Goal: Task Accomplishment & Management: Manage account settings

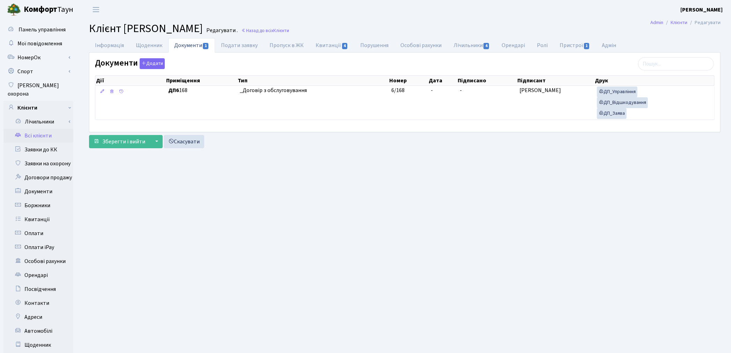
click at [34, 129] on link "Всі клієнти" at bounding box center [38, 136] width 70 height 14
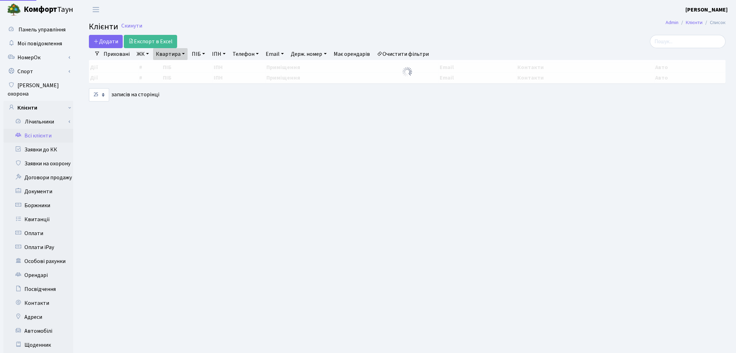
select select "25"
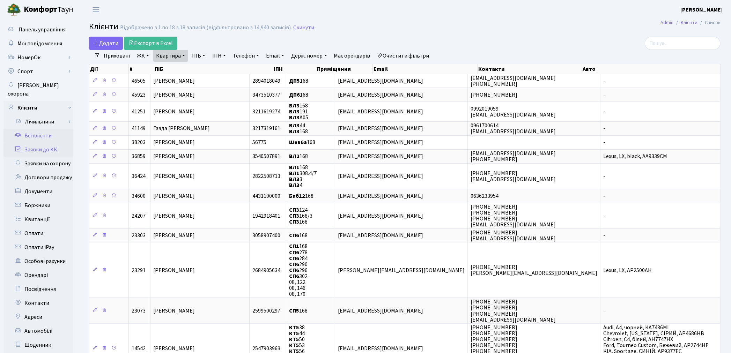
click at [33, 143] on link "Заявки до КК" at bounding box center [38, 150] width 70 height 14
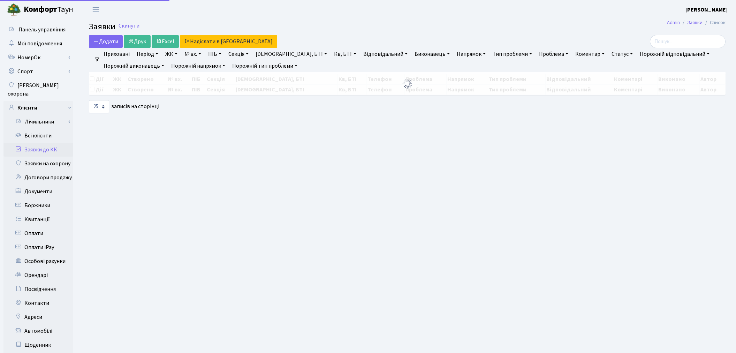
select select "25"
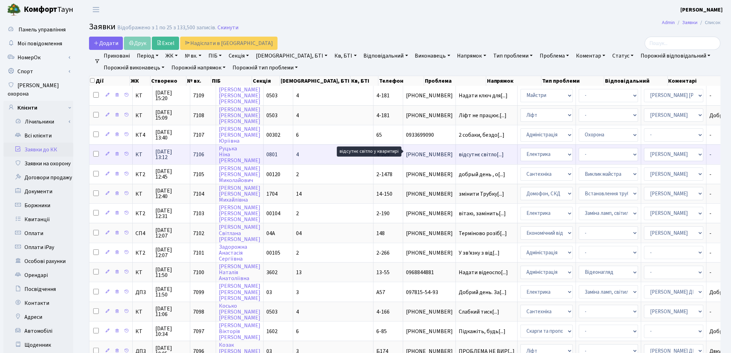
click at [458, 151] on span "відсутнє світло[...]" at bounding box center [480, 155] width 45 height 8
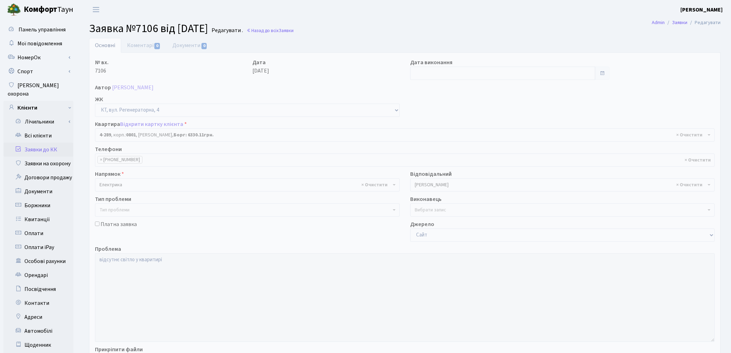
select select "1748"
click at [148, 123] on link "Відкрити картку клієнта" at bounding box center [151, 124] width 63 height 8
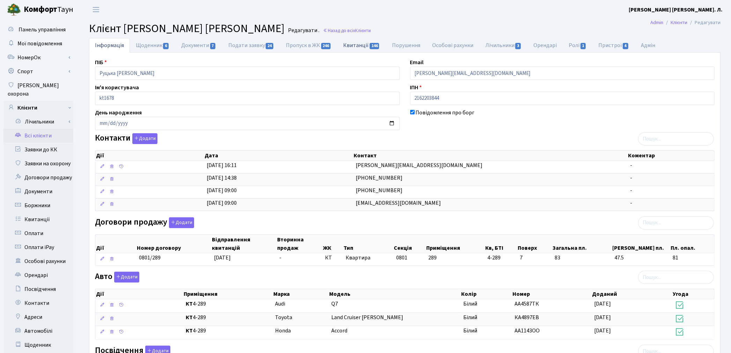
click at [356, 47] on link "Квитанції 146" at bounding box center [361, 45] width 48 height 14
select select "25"
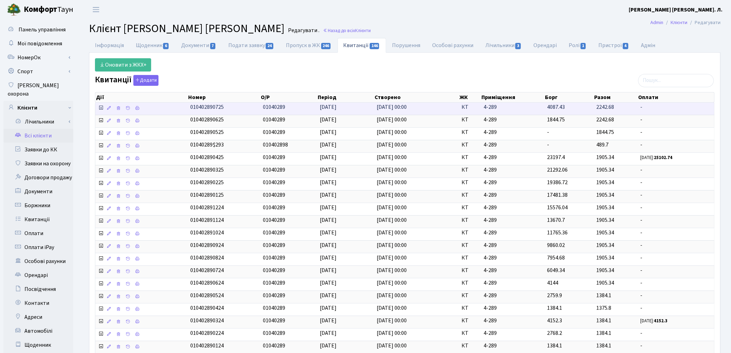
click at [102, 108] on icon at bounding box center [101, 108] width 6 height 6
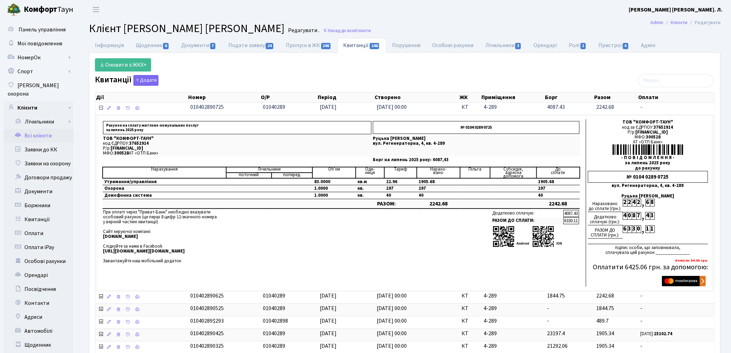
click at [102, 110] on icon at bounding box center [101, 108] width 6 height 6
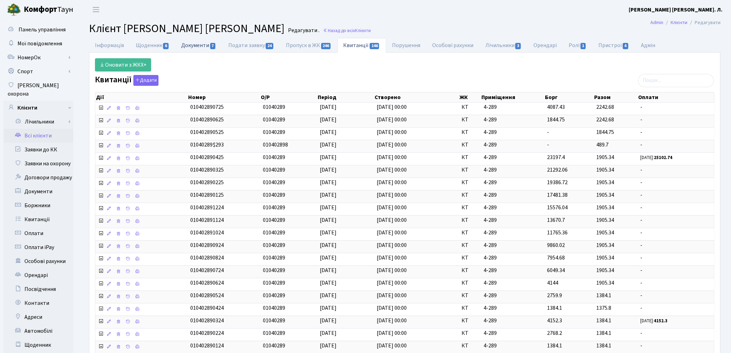
click at [210, 43] on link "Документи 7" at bounding box center [198, 45] width 47 height 14
select select "25"
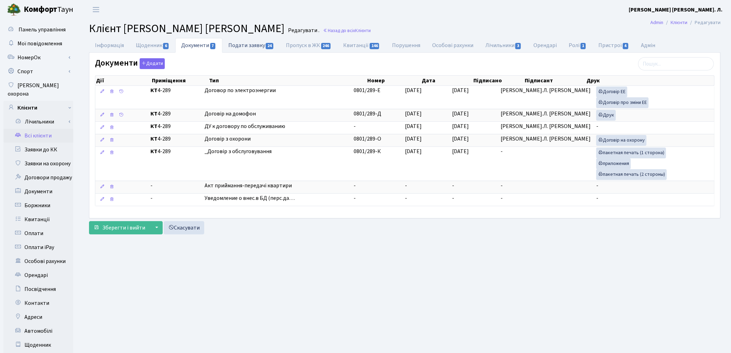
click at [241, 49] on link "Подати заявку 24" at bounding box center [251, 45] width 58 height 14
select select "25"
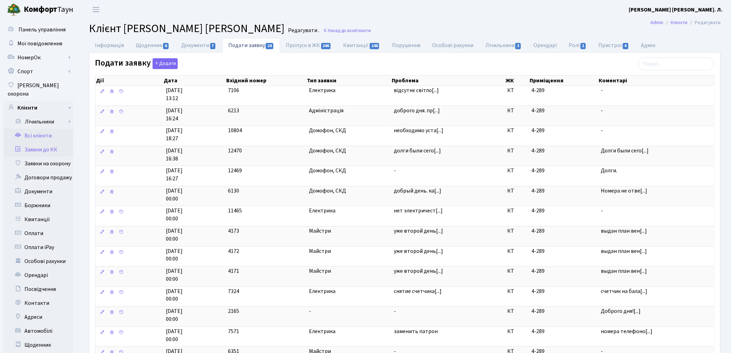
click at [40, 143] on link "Заявки до КК" at bounding box center [38, 150] width 70 height 14
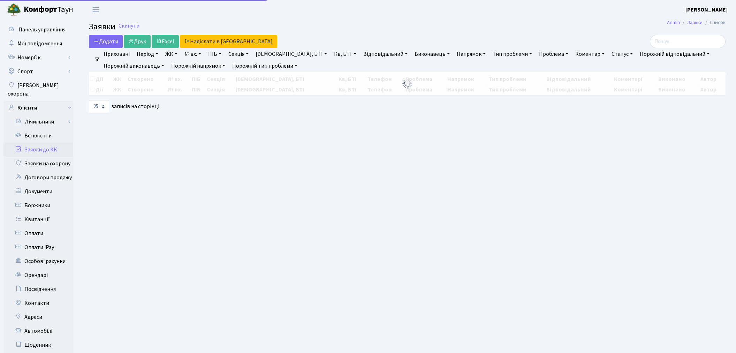
select select "25"
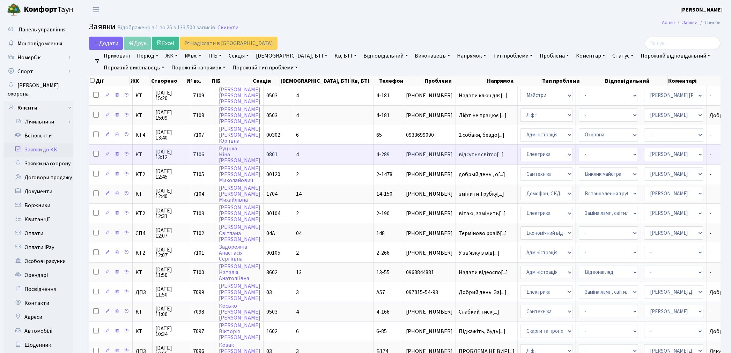
click at [456, 155] on td "відсутнє світло[...]" at bounding box center [487, 154] width 62 height 20
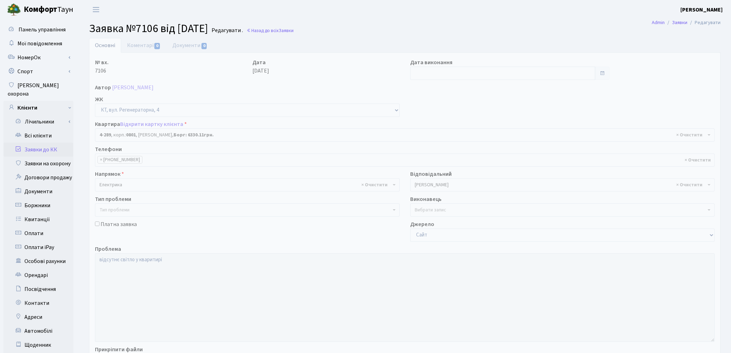
select select "1748"
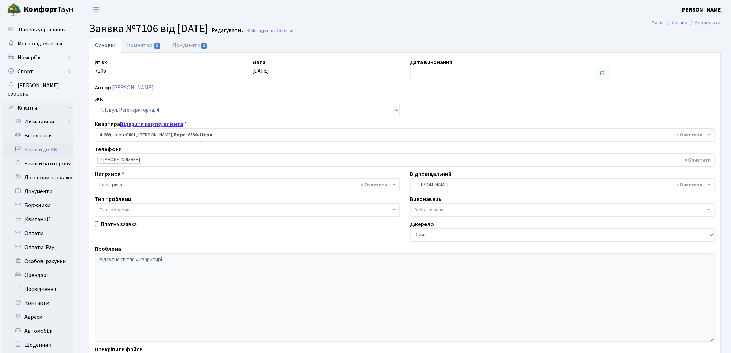
click at [130, 125] on link "Відкрити картку клієнта" at bounding box center [151, 124] width 63 height 8
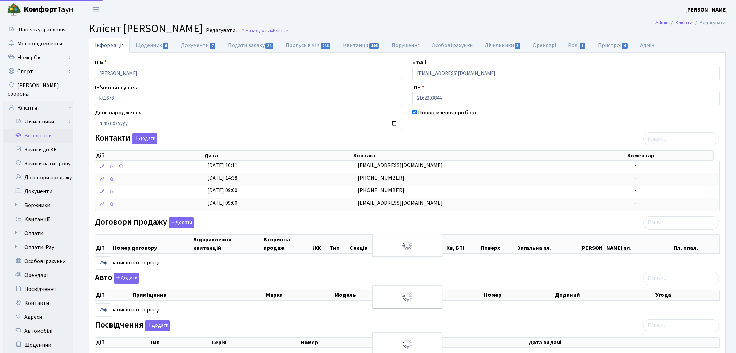
select select "25"
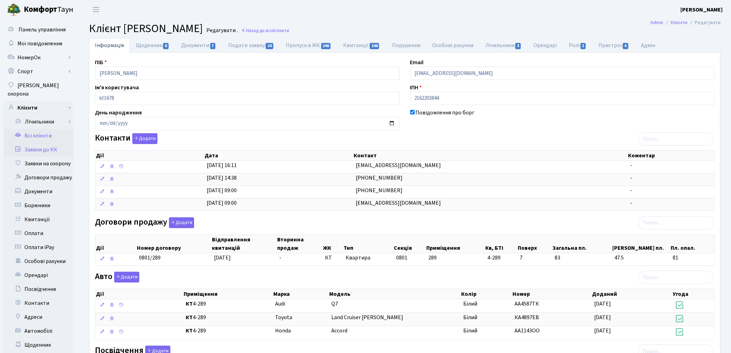
click at [44, 143] on link "Заявки до КК" at bounding box center [38, 150] width 70 height 14
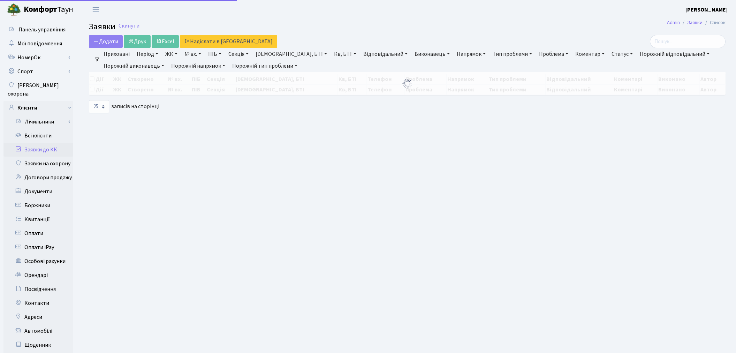
select select "25"
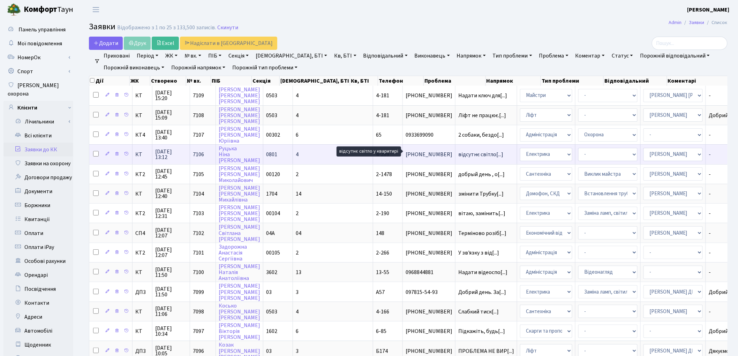
click at [458, 152] on span "відсутнє світло[...]" at bounding box center [480, 155] width 45 height 8
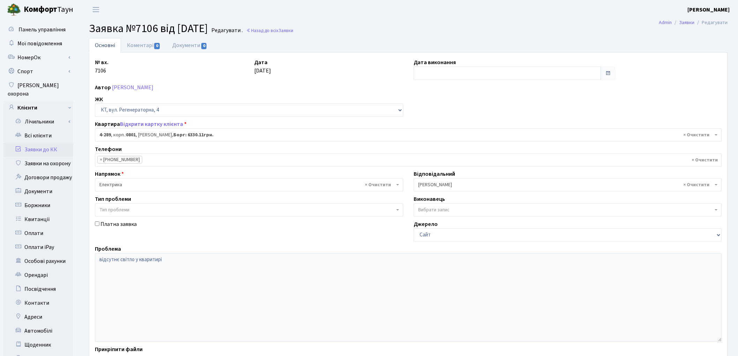
select select "1748"
click at [138, 45] on link "Коментарі 0" at bounding box center [143, 45] width 45 height 14
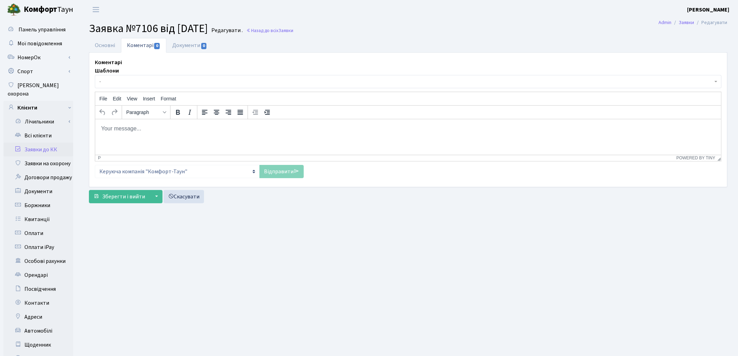
click at [162, 129] on p "Rich Text Area. Press ALT-0 for help." at bounding box center [407, 129] width 615 height 8
click at [286, 175] on link "Відправити" at bounding box center [282, 171] width 44 height 13
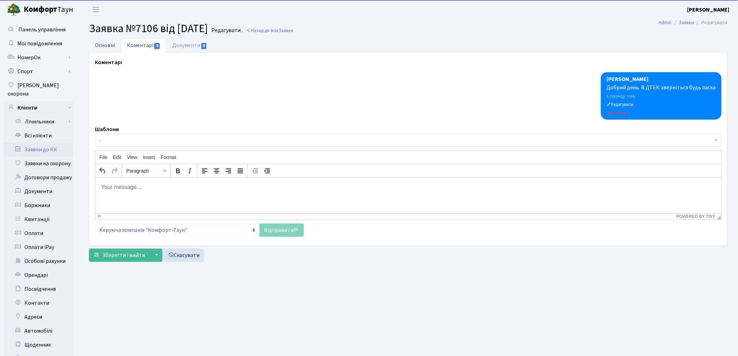
click at [105, 47] on link "Основні" at bounding box center [105, 45] width 32 height 14
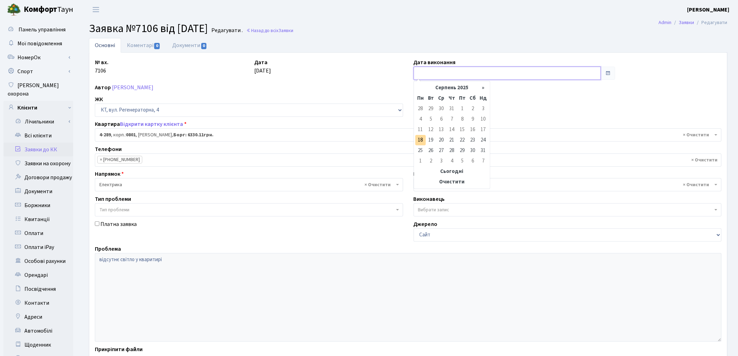
click at [427, 71] on input "text" at bounding box center [508, 73] width 188 height 13
click at [424, 137] on td "18" at bounding box center [420, 140] width 10 height 10
type input "18.08.2025"
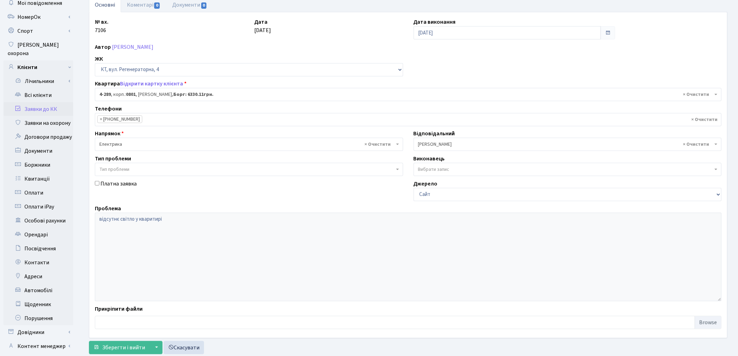
scroll to position [78, 0]
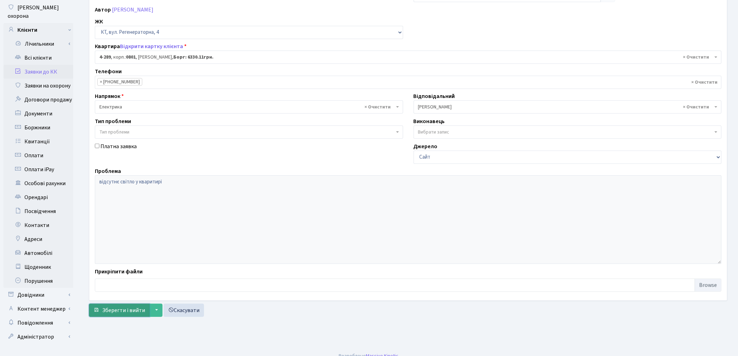
click at [132, 307] on span "Зберегти і вийти" at bounding box center [123, 311] width 43 height 8
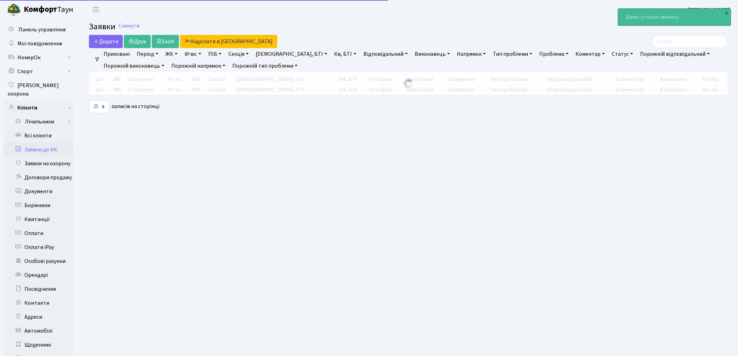
select select "25"
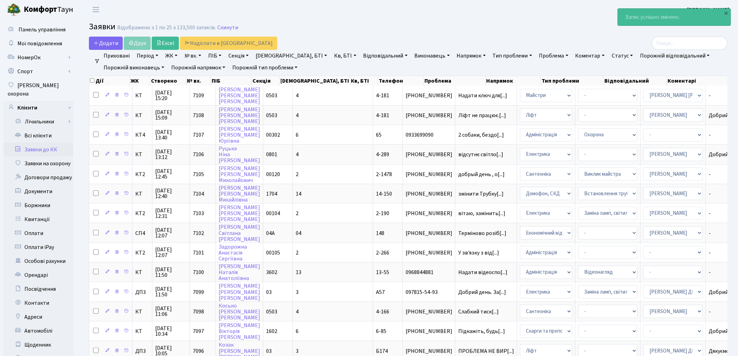
click at [31, 143] on link "Заявки до КК" at bounding box center [38, 150] width 70 height 14
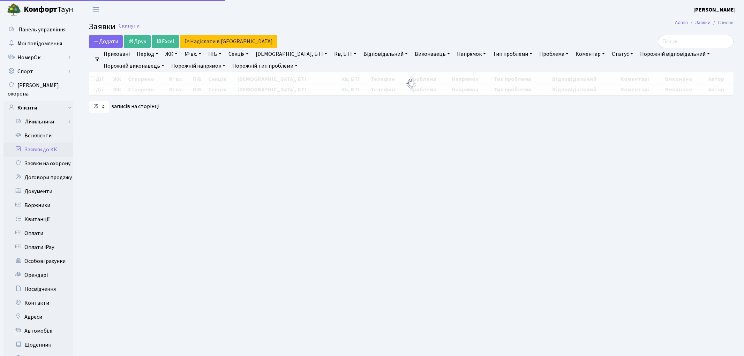
select select "25"
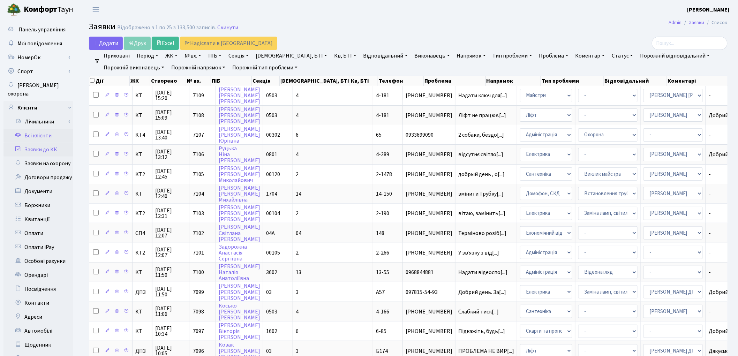
click at [39, 129] on link "Всі клієнти" at bounding box center [38, 136] width 70 height 14
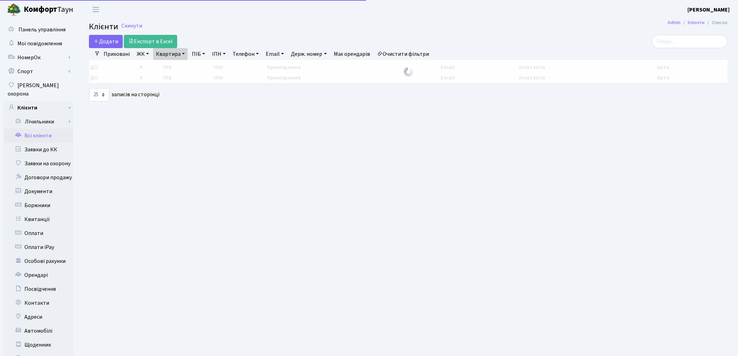
select select "25"
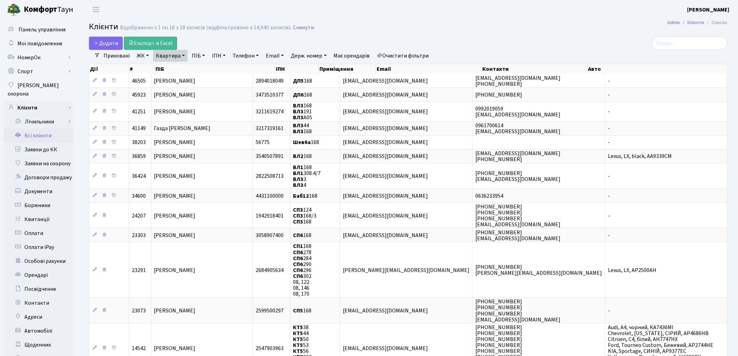
click at [428, 60] on link "Очистити фільтри" at bounding box center [403, 56] width 58 height 12
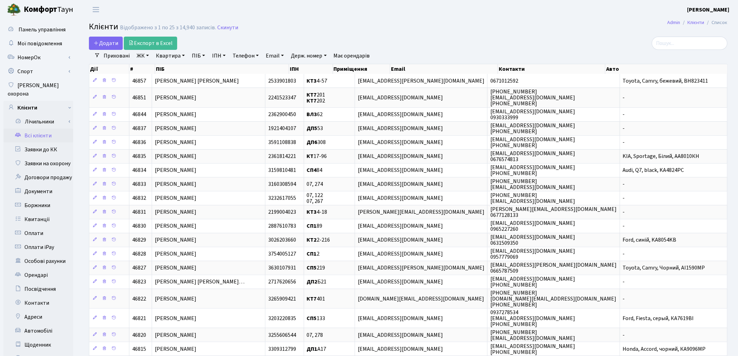
click at [162, 54] on link "Квартира" at bounding box center [170, 56] width 35 height 12
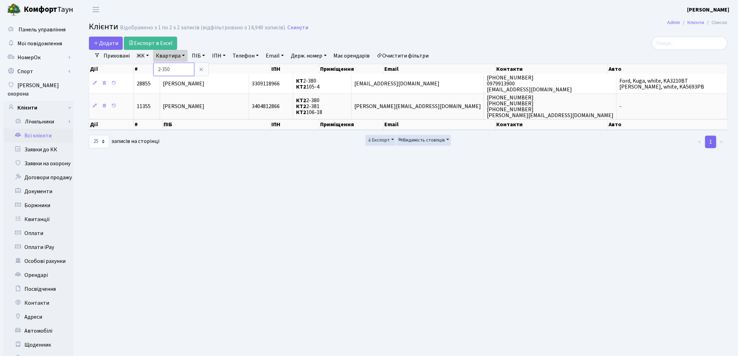
type input "2-350"
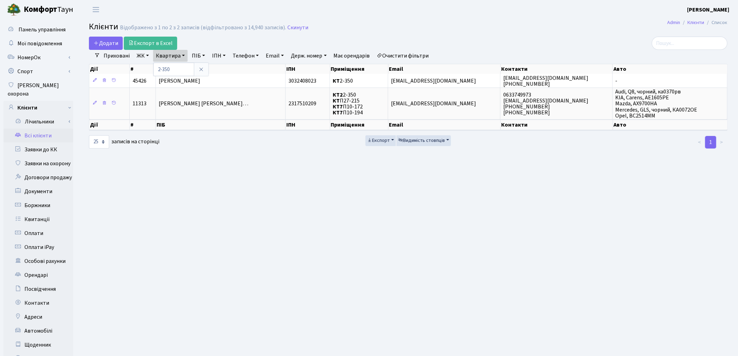
click at [37, 129] on link "Всі клієнти" at bounding box center [38, 136] width 70 height 14
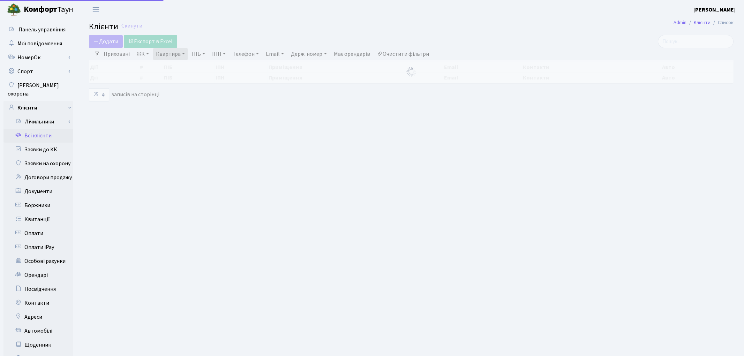
select select "25"
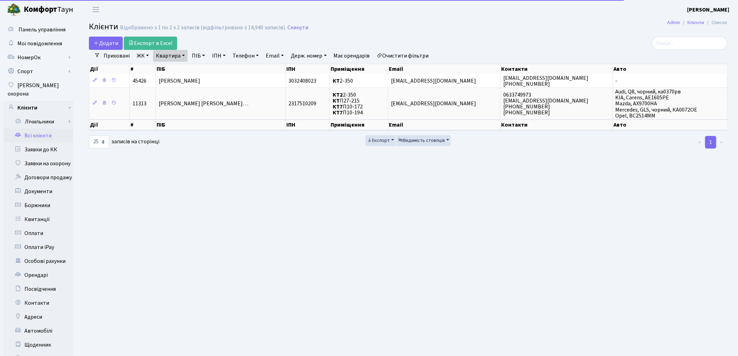
click at [430, 57] on link "Очистити фільтри" at bounding box center [403, 56] width 58 height 12
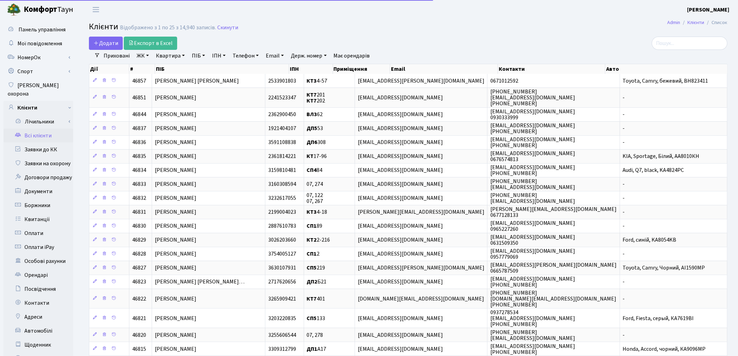
click at [236, 53] on link "Телефон" at bounding box center [246, 56] width 32 height 12
type input "0662838075"
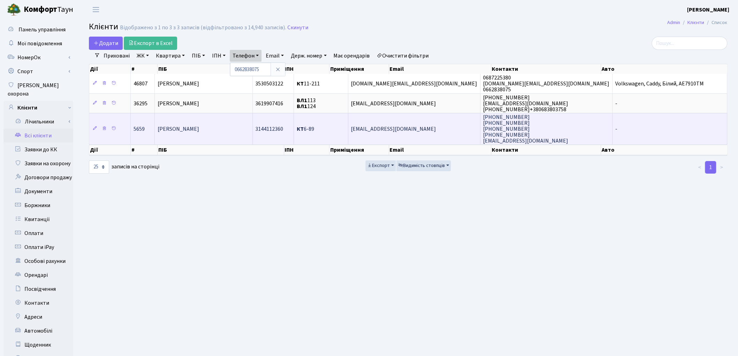
click at [210, 130] on td "[PERSON_NAME]" at bounding box center [204, 129] width 98 height 32
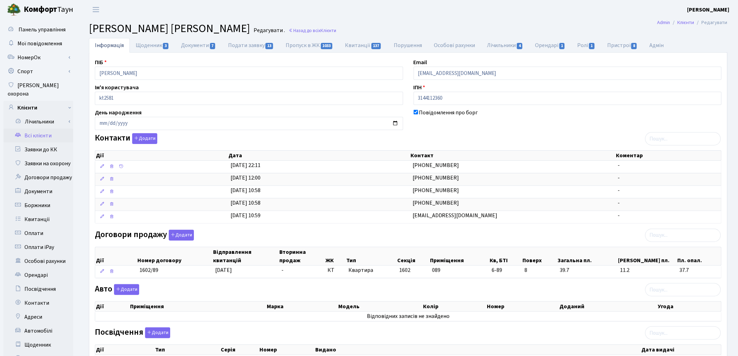
click at [42, 129] on link "Всі клієнти" at bounding box center [38, 136] width 70 height 14
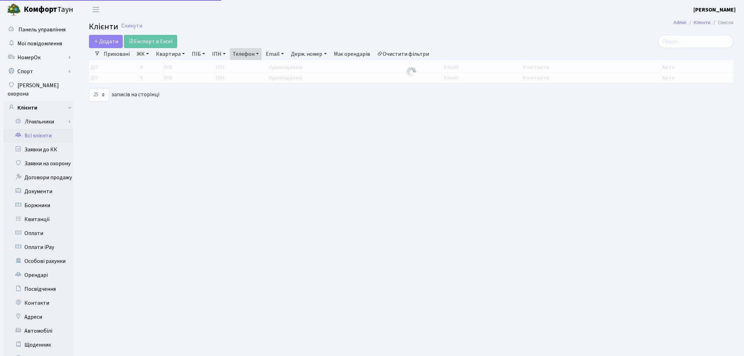
select select "25"
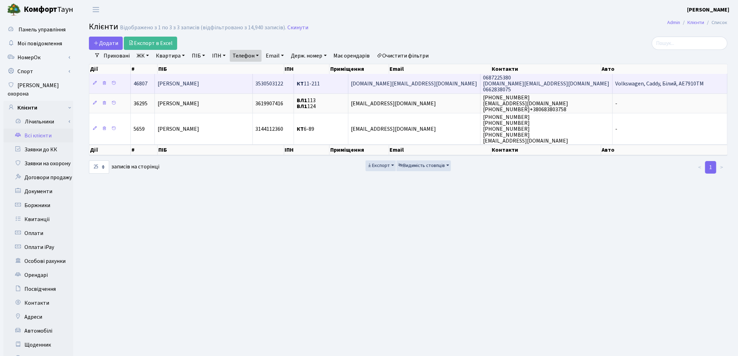
click at [199, 82] on span "[PERSON_NAME]" at bounding box center [179, 84] width 42 height 8
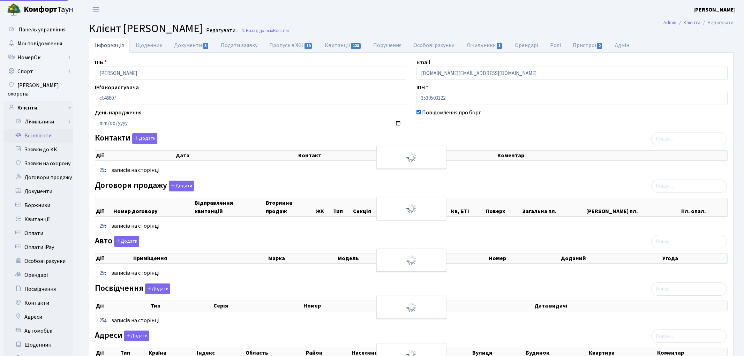
select select "25"
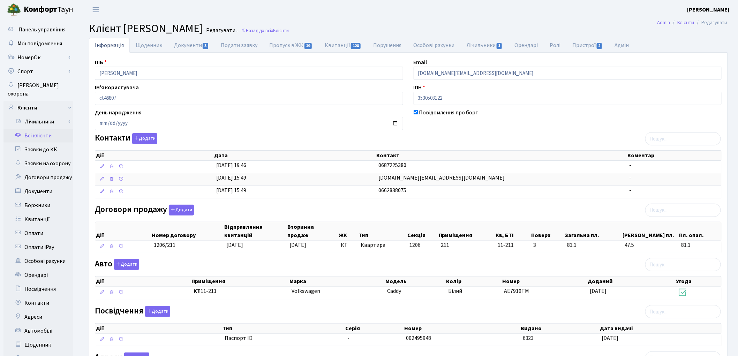
click at [39, 129] on link "Всі клієнти" at bounding box center [38, 136] width 70 height 14
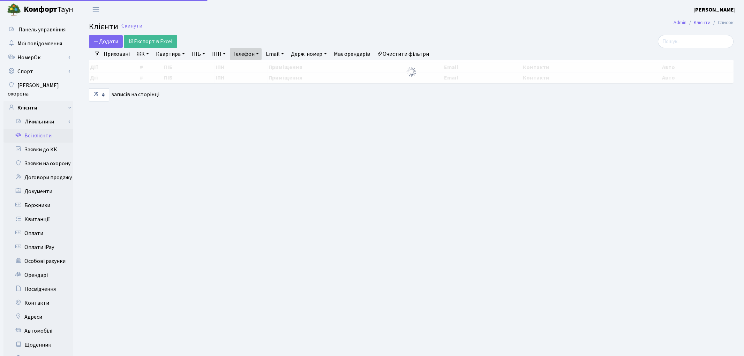
select select "25"
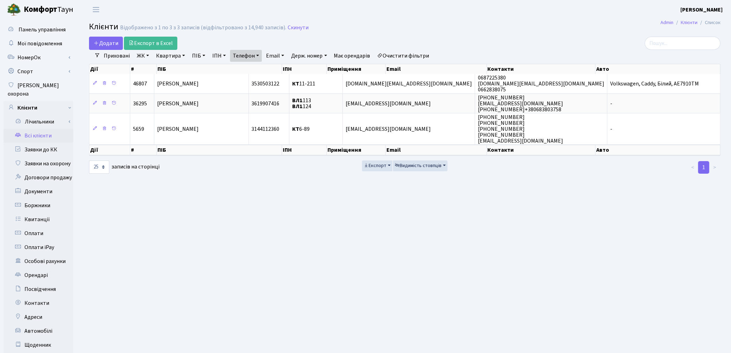
drag, startPoint x: 428, startPoint y: 54, endPoint x: 399, endPoint y: 59, distance: 29.1
click at [428, 54] on link "Очистити фільтри" at bounding box center [403, 56] width 58 height 12
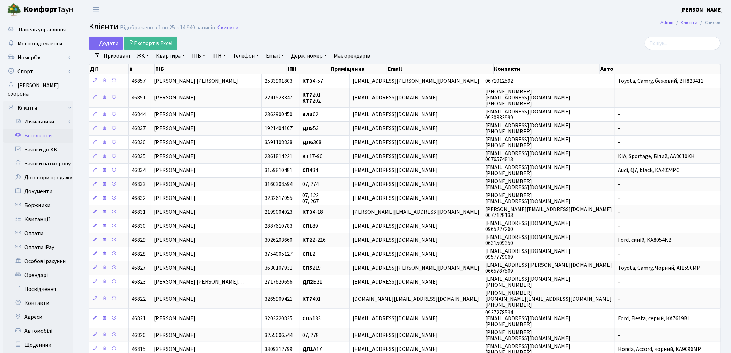
click at [196, 59] on link "ПІБ" at bounding box center [198, 56] width 19 height 12
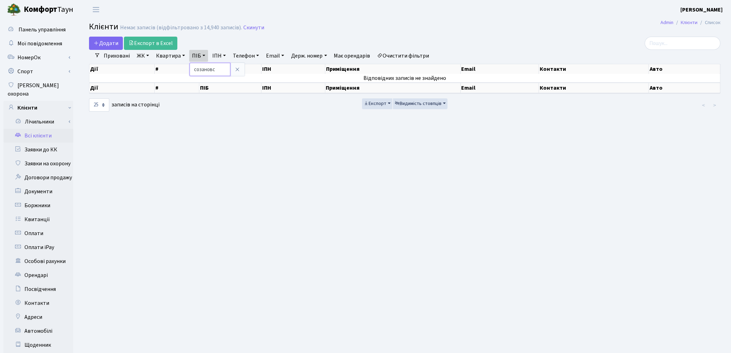
click at [221, 67] on input "созановс" at bounding box center [209, 69] width 41 height 13
type input "созан"
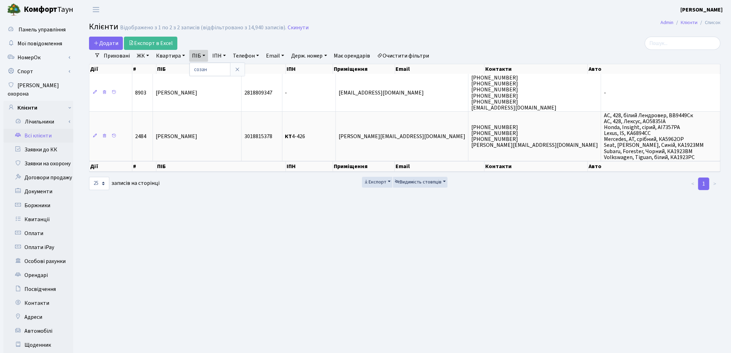
drag, startPoint x: 113, startPoint y: 254, endPoint x: 117, endPoint y: 249, distance: 5.9
click at [115, 253] on main "Admin Клієнти Список Клієнти Відображено з 1 по 2 з 2 записів (відфільтровано з…" at bounding box center [404, 222] width 652 height 406
click at [38, 199] on link "Боржники" at bounding box center [38, 206] width 70 height 14
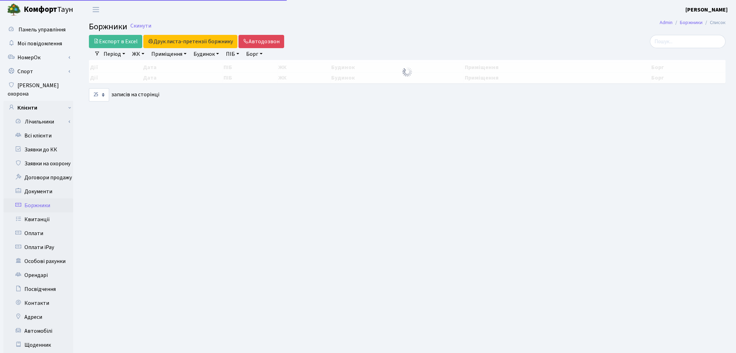
select select "25"
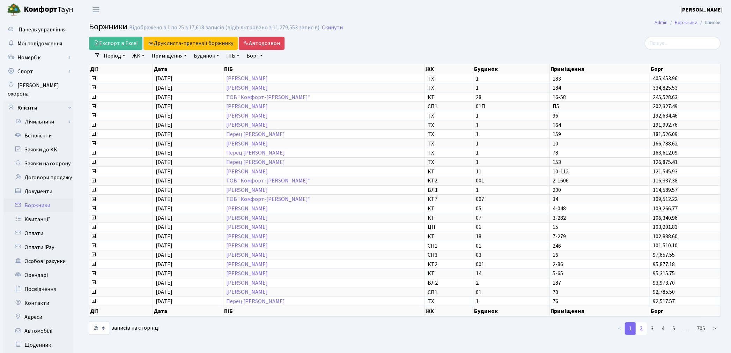
click at [641, 324] on link "2" at bounding box center [640, 328] width 11 height 13
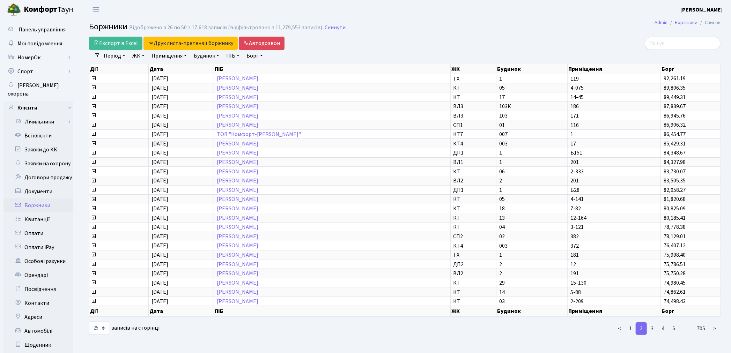
click at [574, 36] on main "Admin Боржники Список Боржники Відображено з 26 по 50 з 17,618 записів (відфіль…" at bounding box center [404, 222] width 652 height 406
click at [630, 327] on link "1" at bounding box center [629, 328] width 11 height 13
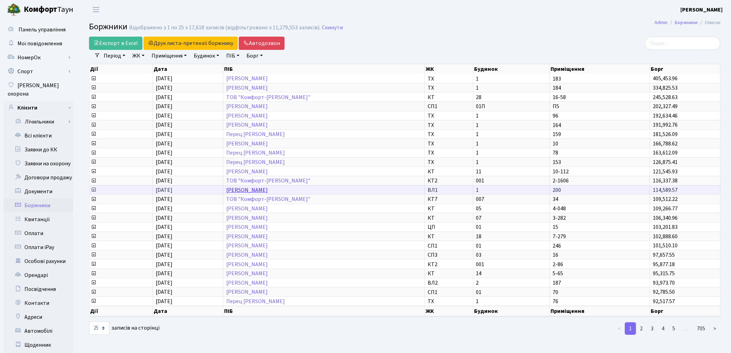
click at [248, 188] on link "Іванкова [PERSON_NAME]" at bounding box center [247, 190] width 42 height 8
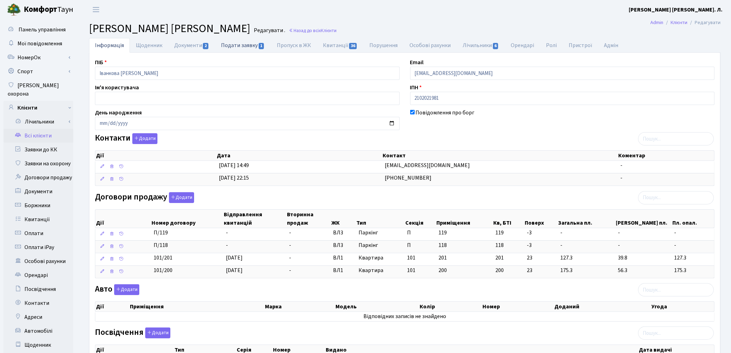
click at [233, 46] on link "Подати заявку 1" at bounding box center [242, 45] width 55 height 14
select select "25"
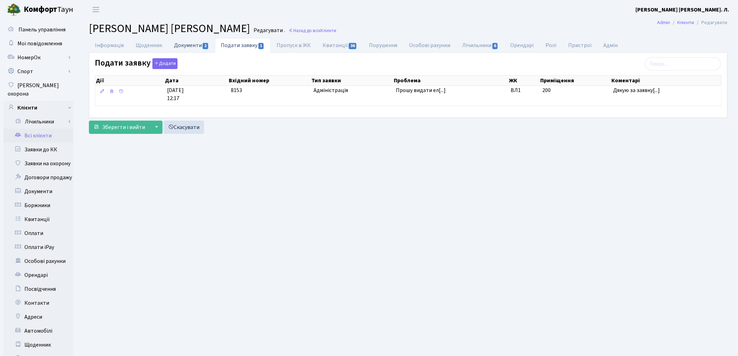
click at [183, 48] on link "Документи 2" at bounding box center [191, 45] width 47 height 14
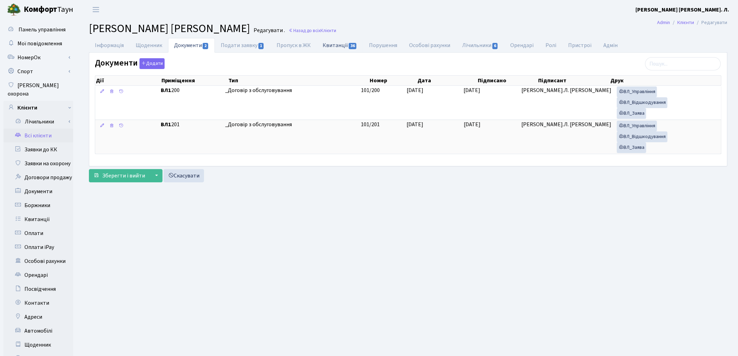
click at [334, 48] on link "Квитанції 36" at bounding box center [340, 45] width 46 height 14
select select "25"
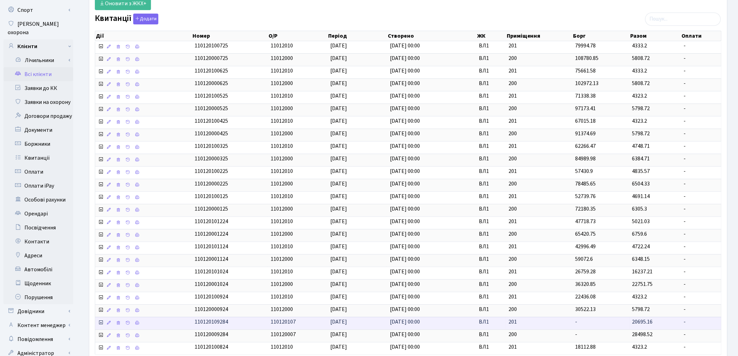
scroll to position [126, 0]
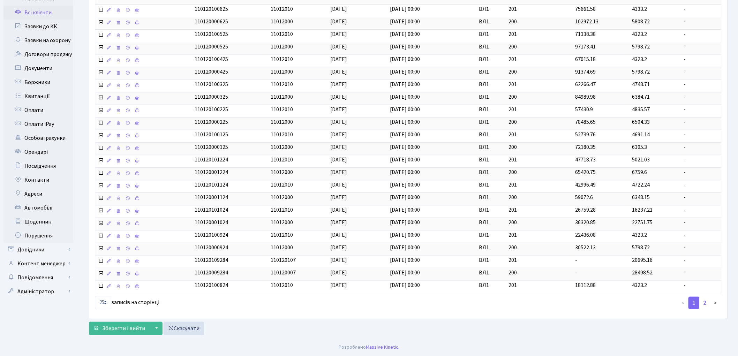
click at [706, 303] on link "2" at bounding box center [704, 303] width 11 height 13
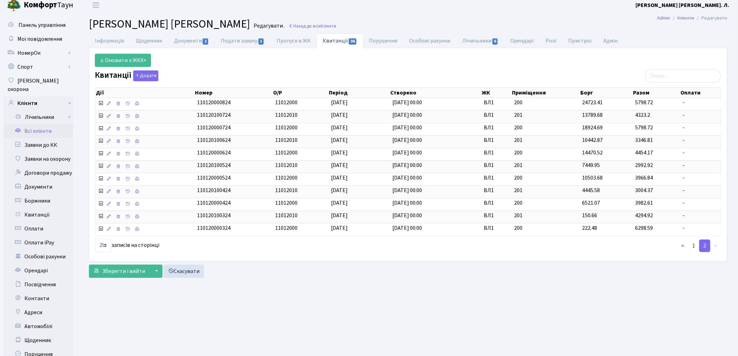
scroll to position [0, 0]
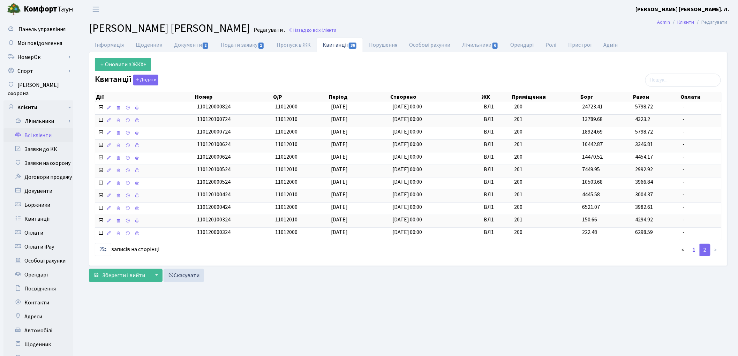
click at [698, 252] on link "1" at bounding box center [694, 250] width 11 height 13
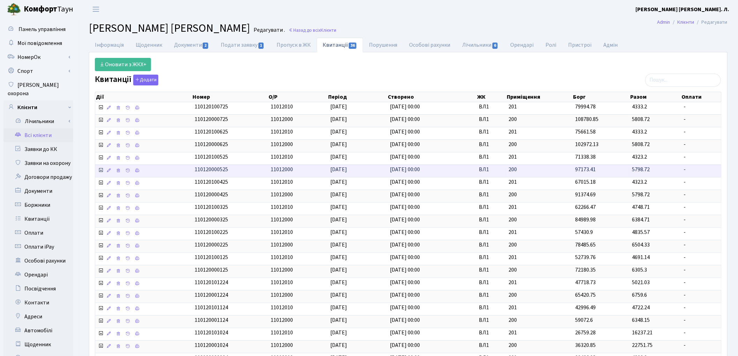
scroll to position [126, 0]
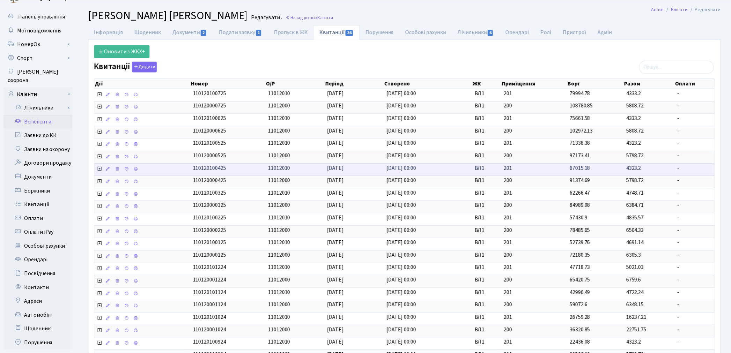
scroll to position [0, 0]
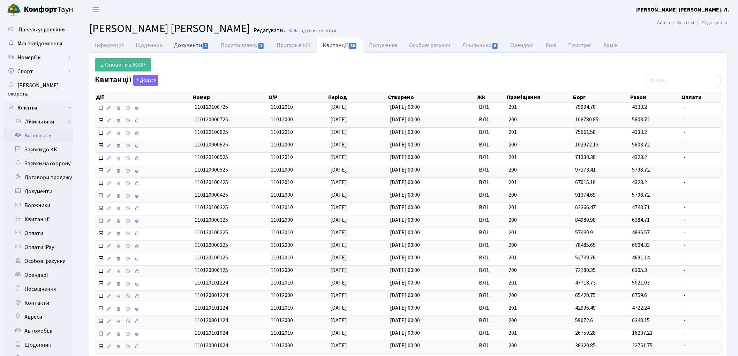
click at [185, 47] on link "Документи 2" at bounding box center [191, 45] width 47 height 14
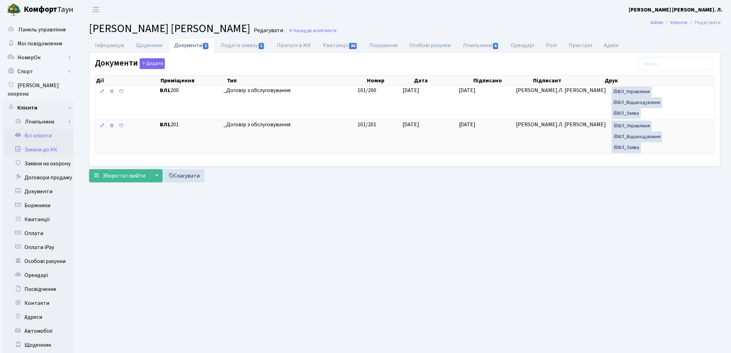
click at [42, 143] on link "Заявки до КК" at bounding box center [38, 150] width 70 height 14
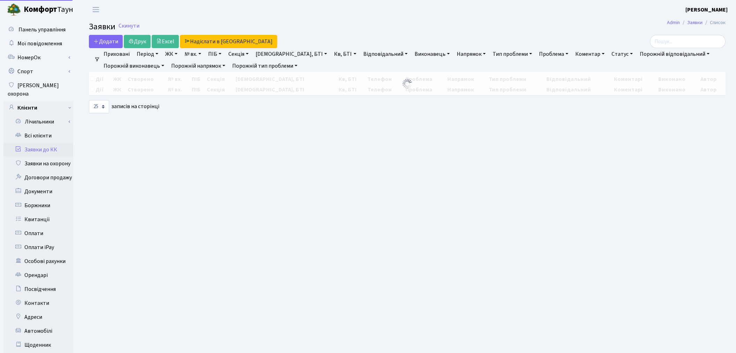
select select "25"
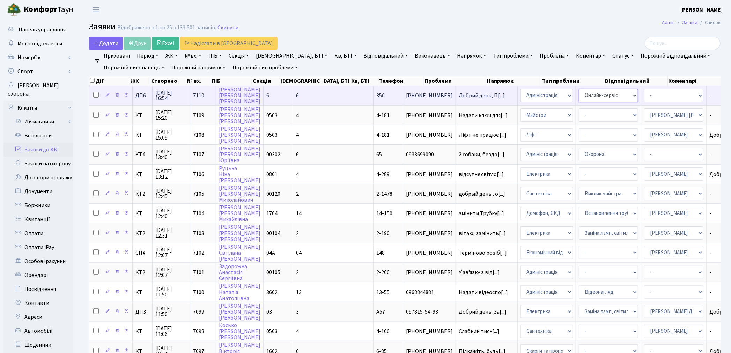
click at [578, 94] on select "- Відеонагляд Замовлення плану комунікацій Замовлення технічних умов Спільне ви…" at bounding box center [607, 95] width 59 height 13
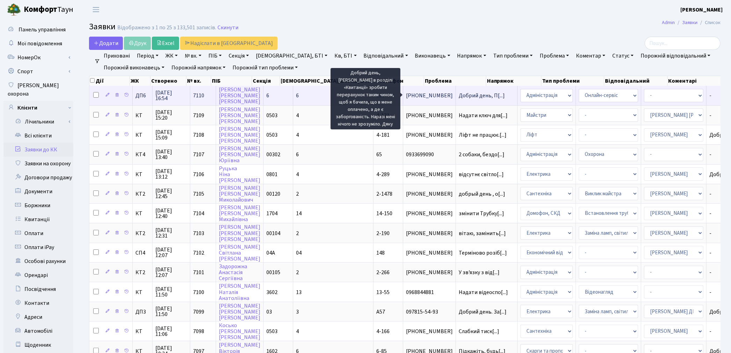
click at [458, 95] on span "Добрий день, П[...]" at bounding box center [481, 96] width 46 height 8
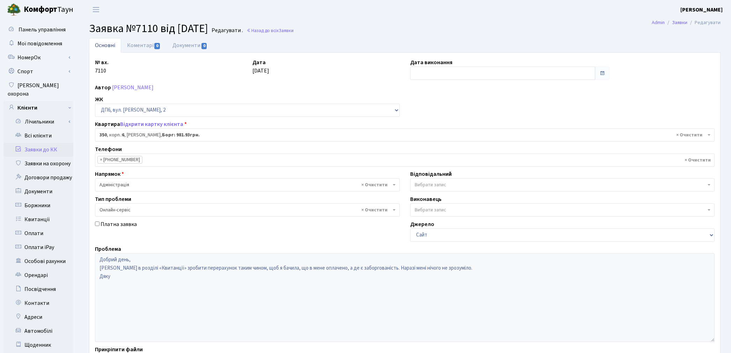
select select "46844"
select select "68"
click at [263, 88] on div "Автор [PERSON_NAME]" at bounding box center [405, 87] width 630 height 8
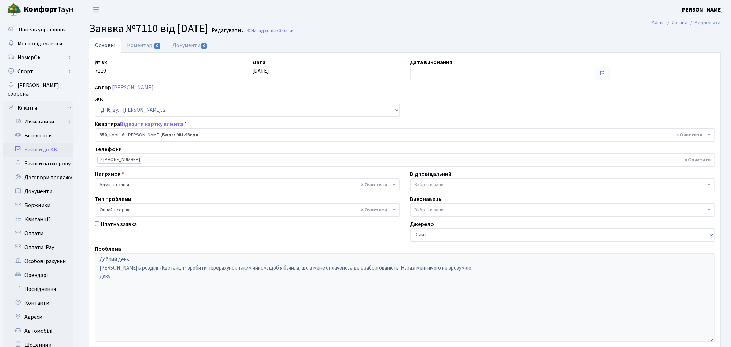
click at [162, 184] on span "× Адміністрація" at bounding box center [244, 184] width 291 height 7
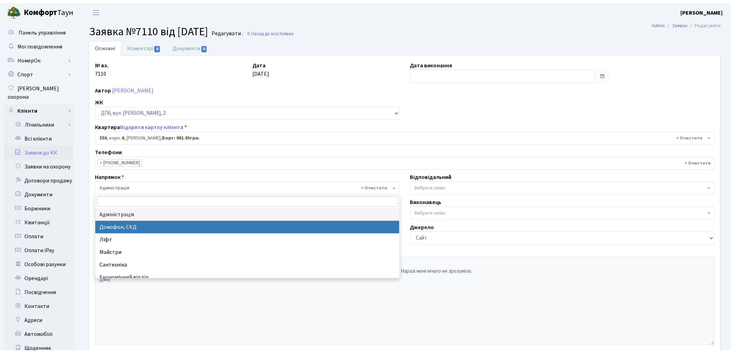
scroll to position [39, 0]
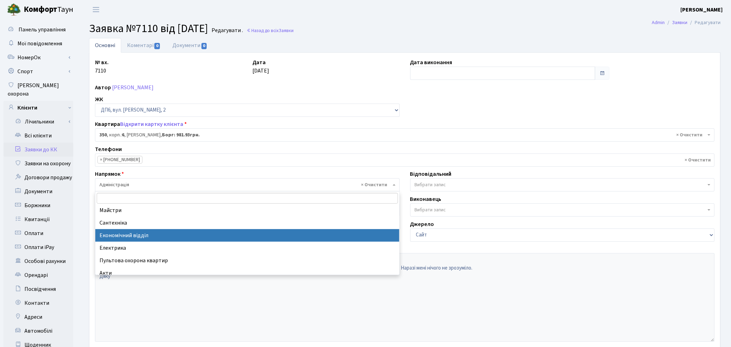
select select "9"
select select
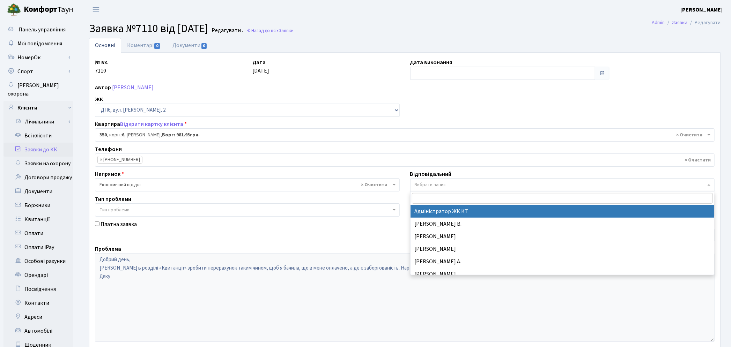
click at [437, 184] on span "Вибрати запис" at bounding box center [429, 184] width 31 height 7
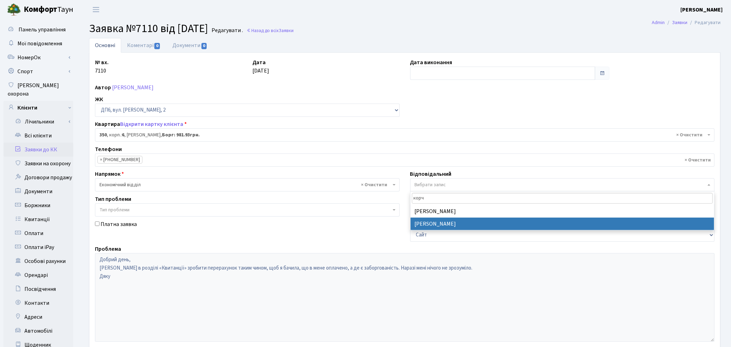
type input "корч"
select select "33"
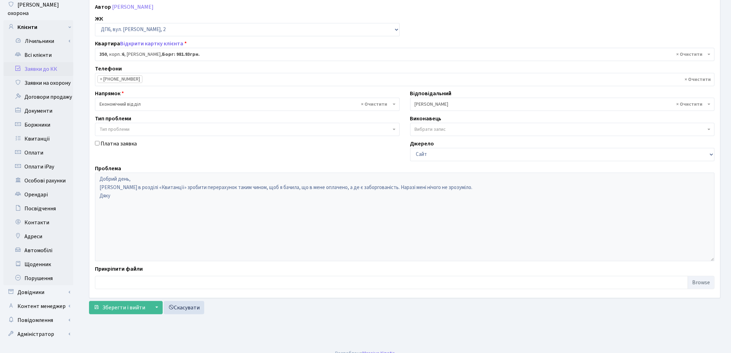
scroll to position [81, 0]
click at [126, 307] on span "Зберегти і вийти" at bounding box center [123, 308] width 43 height 8
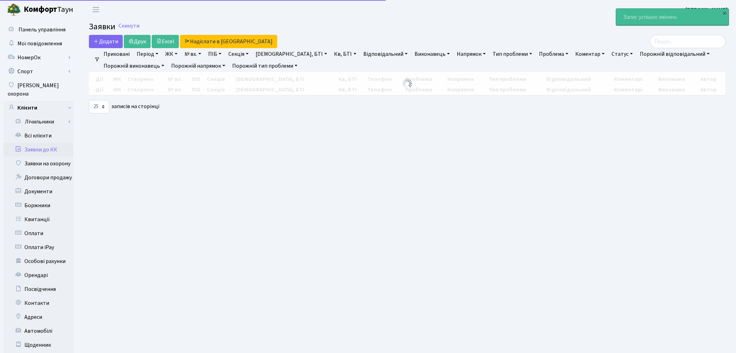
select select "25"
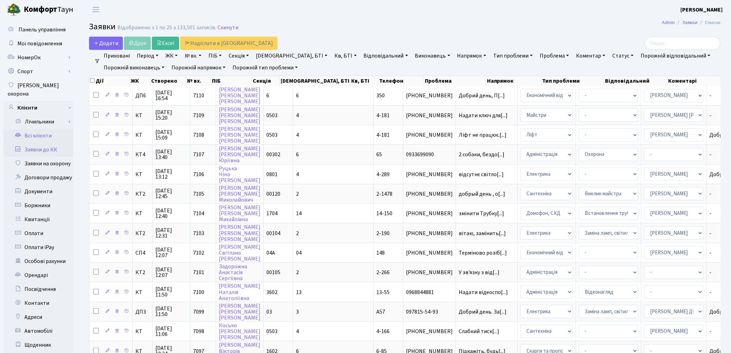
click at [40, 129] on link "Всі клієнти" at bounding box center [38, 136] width 70 height 14
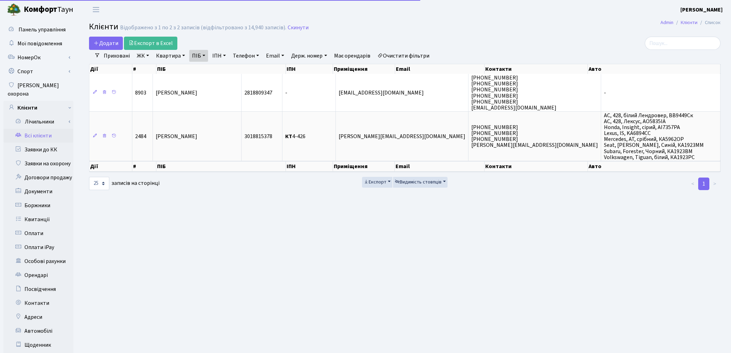
select select "25"
click at [36, 129] on link "Всі клієнти" at bounding box center [38, 136] width 70 height 14
select select "25"
click at [418, 57] on link "Очистити фільтри" at bounding box center [403, 56] width 58 height 12
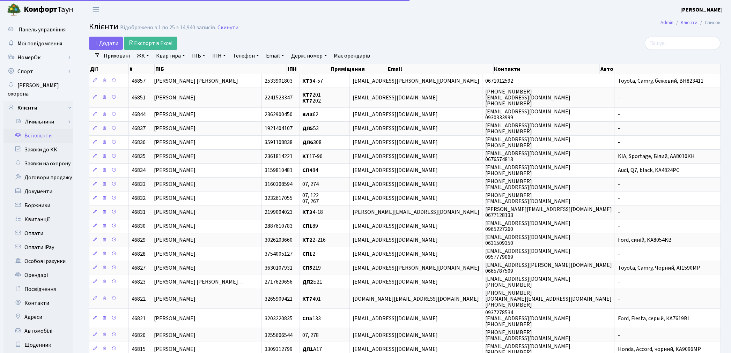
click at [197, 58] on link "ПІБ" at bounding box center [198, 56] width 19 height 12
paste input "[PERSON_NAME]"
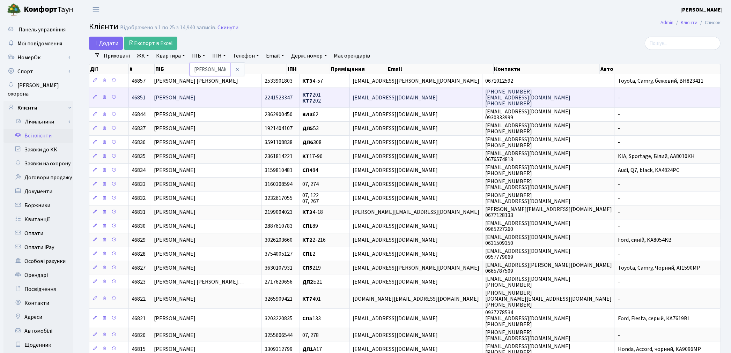
scroll to position [0, 41]
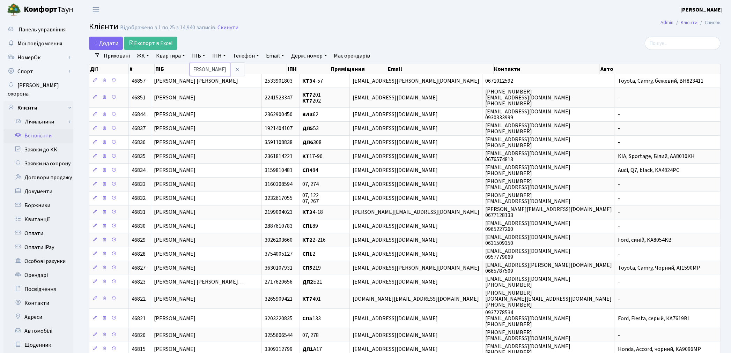
type input "[PERSON_NAME]"
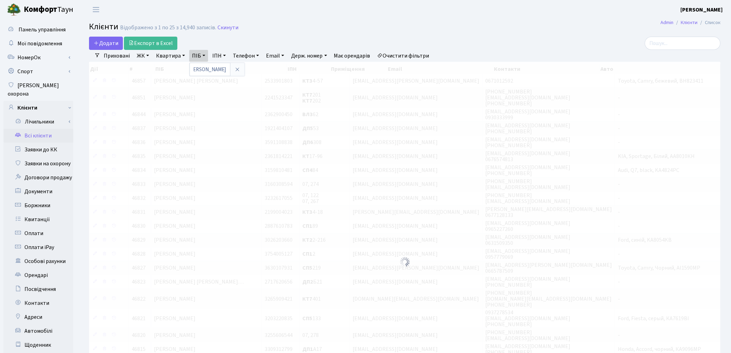
click at [305, 33] on h2 "Клієнти Відображено з 1 по 25 з 14,940 записів. Скинути" at bounding box center [404, 28] width 631 height 12
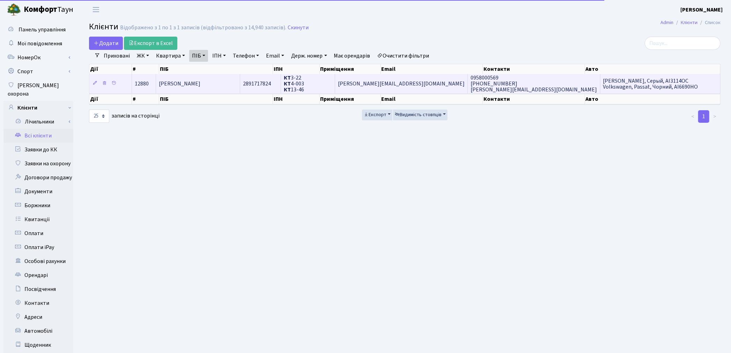
click at [228, 88] on td "[PERSON_NAME]" at bounding box center [198, 83] width 84 height 19
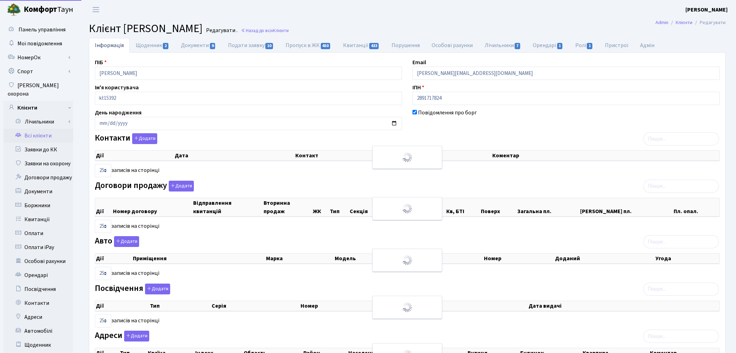
select select "25"
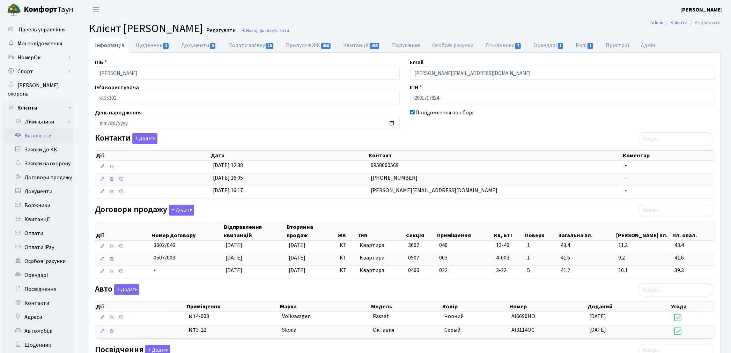
click at [620, 116] on div "Повідомлення про борг" at bounding box center [562, 119] width 315 height 22
drag, startPoint x: 627, startPoint y: 119, endPoint x: 618, endPoint y: 126, distance: 11.2
click at [627, 119] on div "Повідомлення про борг" at bounding box center [562, 119] width 315 height 22
click at [175, 207] on button "Додати" at bounding box center [181, 210] width 25 height 11
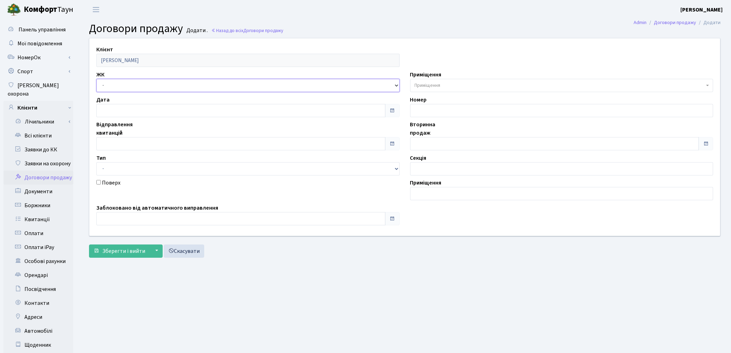
click at [135, 85] on select "- ТХ, вул. [STREET_ADDRESS] Регенераторна, 4 КТ2, просп. [STREET_ADDRESS] [STRE…" at bounding box center [247, 85] width 303 height 13
select select "271"
click at [96, 79] on select "- ТХ, вул. Ділова, 1/2 КТ, вул. Регенераторна, 4 КТ2, просп. Соборності, 17 КТ3…" at bounding box center [247, 85] width 303 height 13
select select
click at [422, 84] on span "Приміщення" at bounding box center [427, 85] width 26 height 7
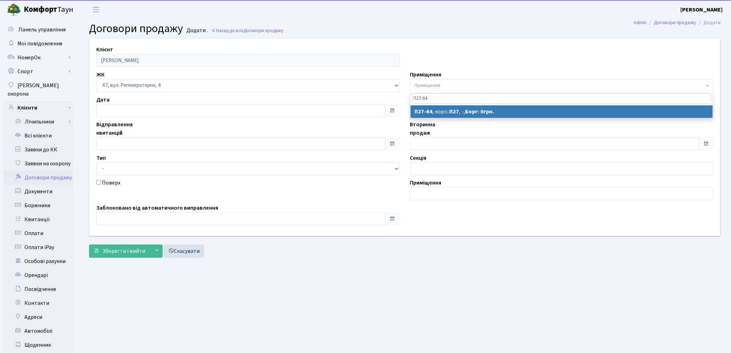
type input "П27-64"
select select "10023"
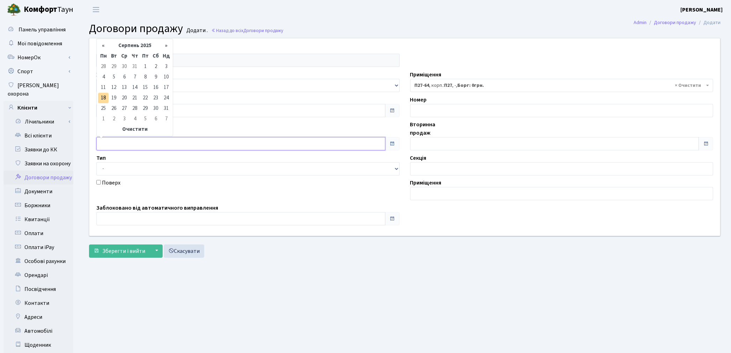
click at [135, 147] on input "text" at bounding box center [240, 143] width 289 height 13
click at [104, 99] on td "18" at bounding box center [103, 98] width 10 height 10
type input "18.08.2025"
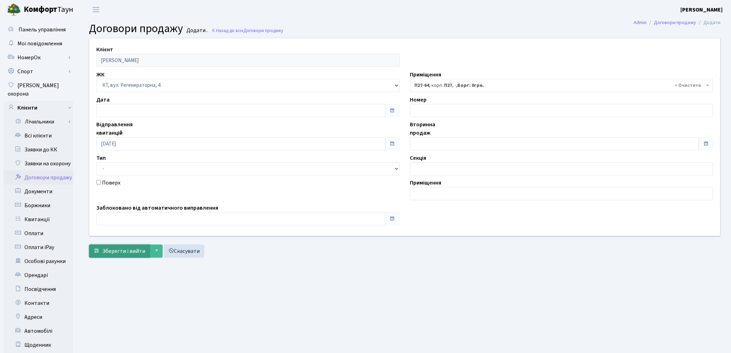
click at [109, 253] on span "Зберегти і вийти" at bounding box center [123, 251] width 43 height 8
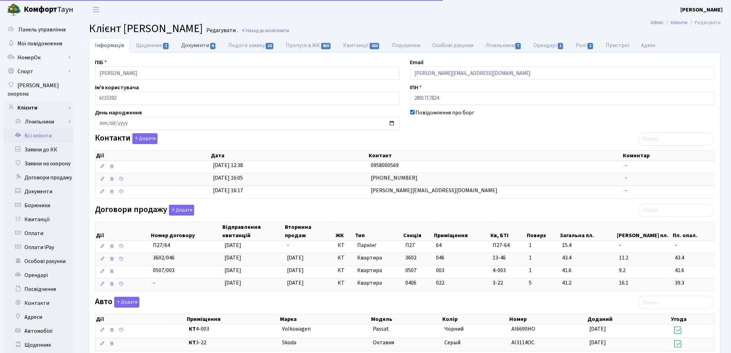
click at [191, 42] on link "Документи 9" at bounding box center [198, 45] width 47 height 14
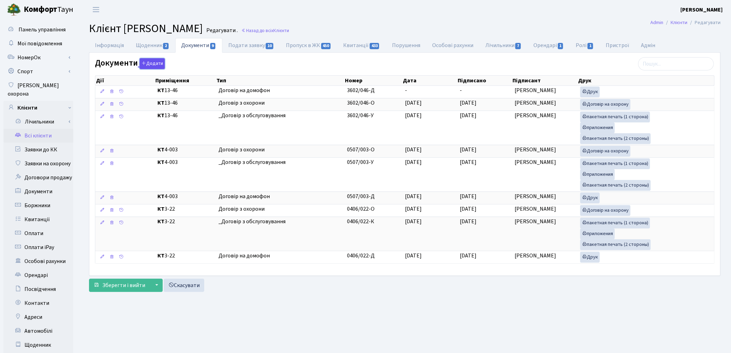
click at [153, 65] on button "Додати" at bounding box center [152, 63] width 25 height 11
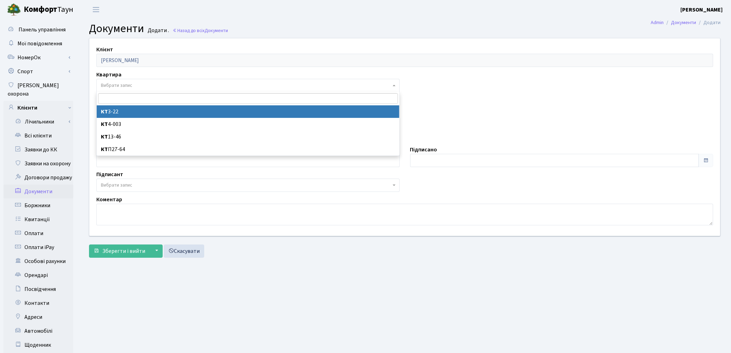
click at [115, 89] on span "Вибрати запис" at bounding box center [116, 85] width 31 height 7
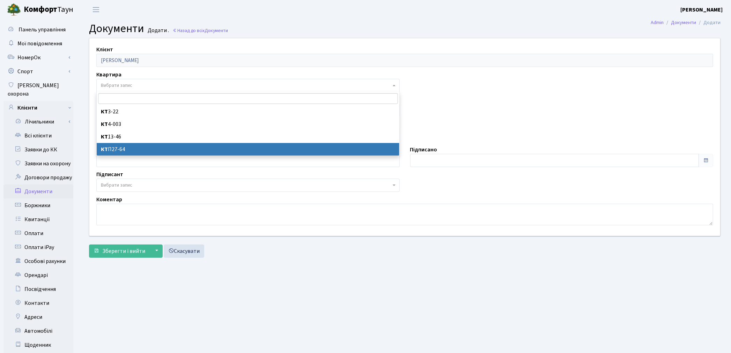
select select "178078"
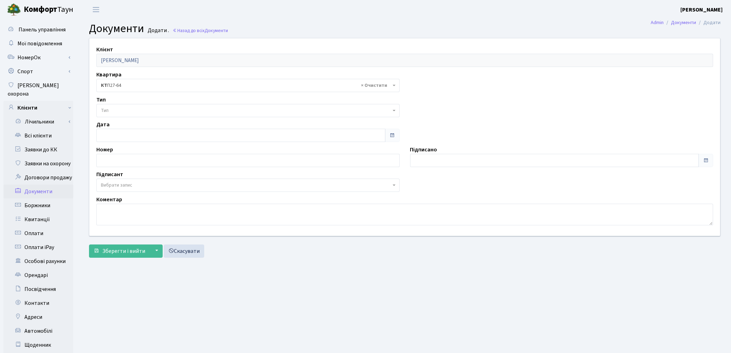
click at [109, 113] on span "Тип" at bounding box center [246, 110] width 290 height 7
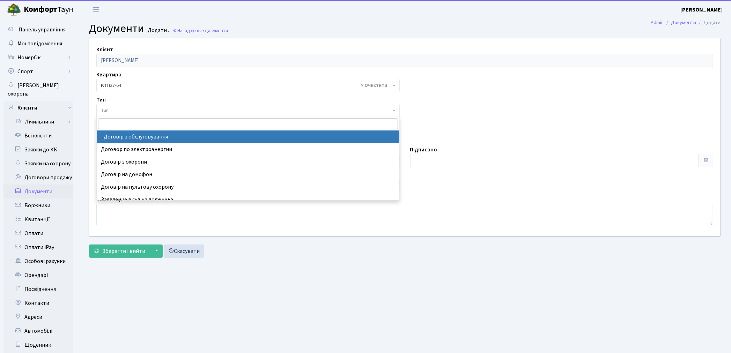
select select "289"
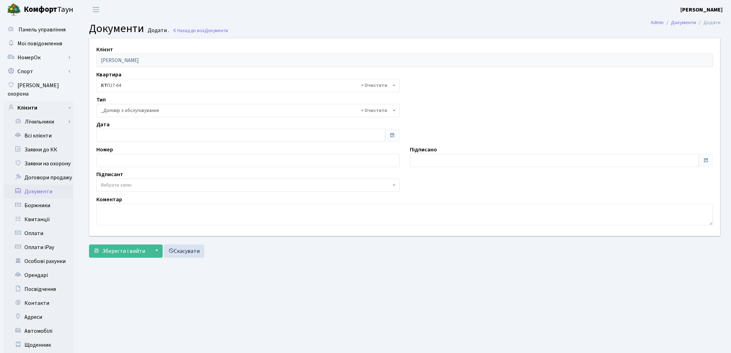
click at [118, 184] on span "Вибрати запис" at bounding box center [116, 185] width 31 height 7
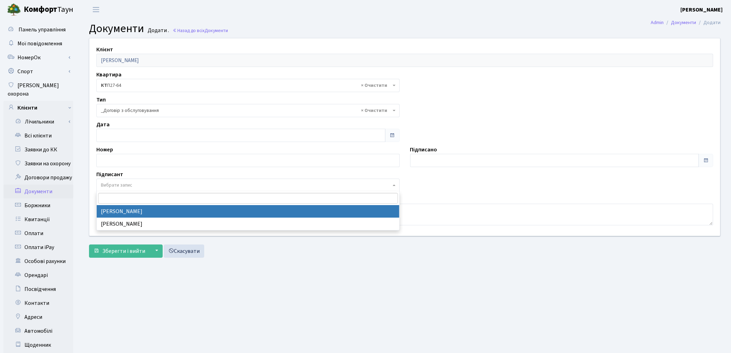
select select "74"
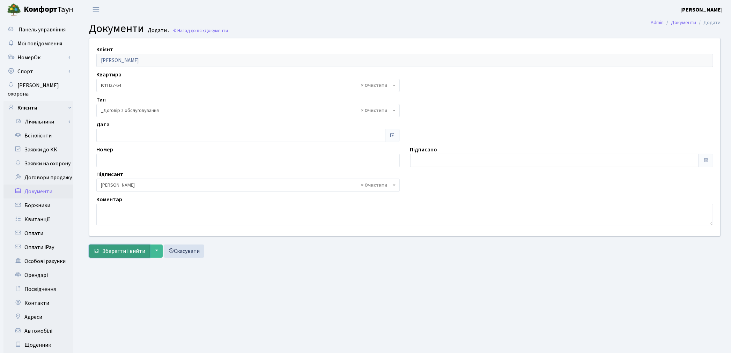
click at [122, 249] on span "Зберегти і вийти" at bounding box center [123, 251] width 43 height 8
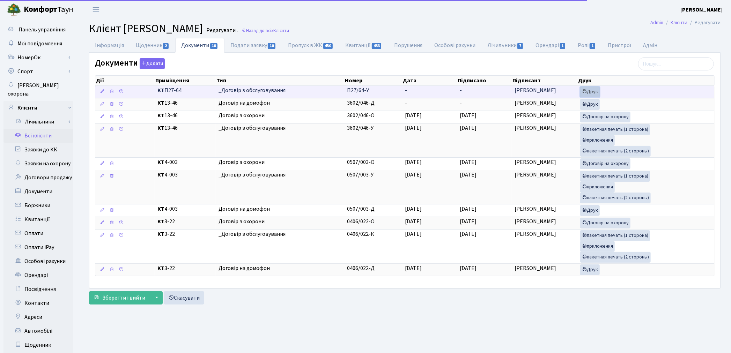
click at [596, 96] on link "Друк" at bounding box center [590, 92] width 20 height 11
